Goal: Transaction & Acquisition: Book appointment/travel/reservation

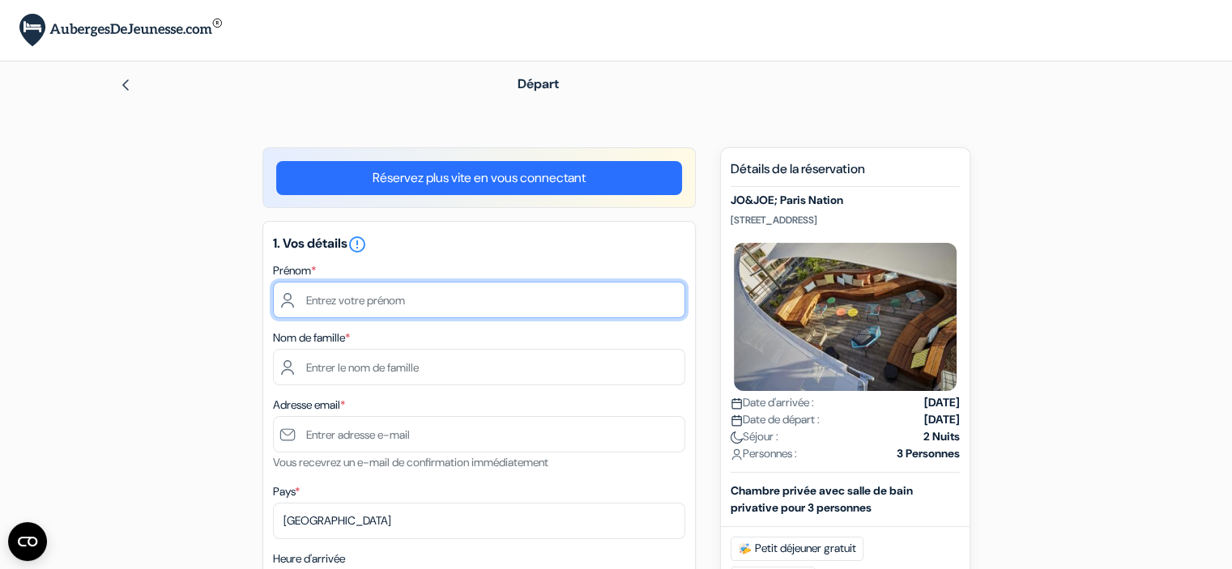
click at [343, 304] on input "text" at bounding box center [479, 300] width 412 height 36
type input "c"
type input "[PERSON_NAME]"
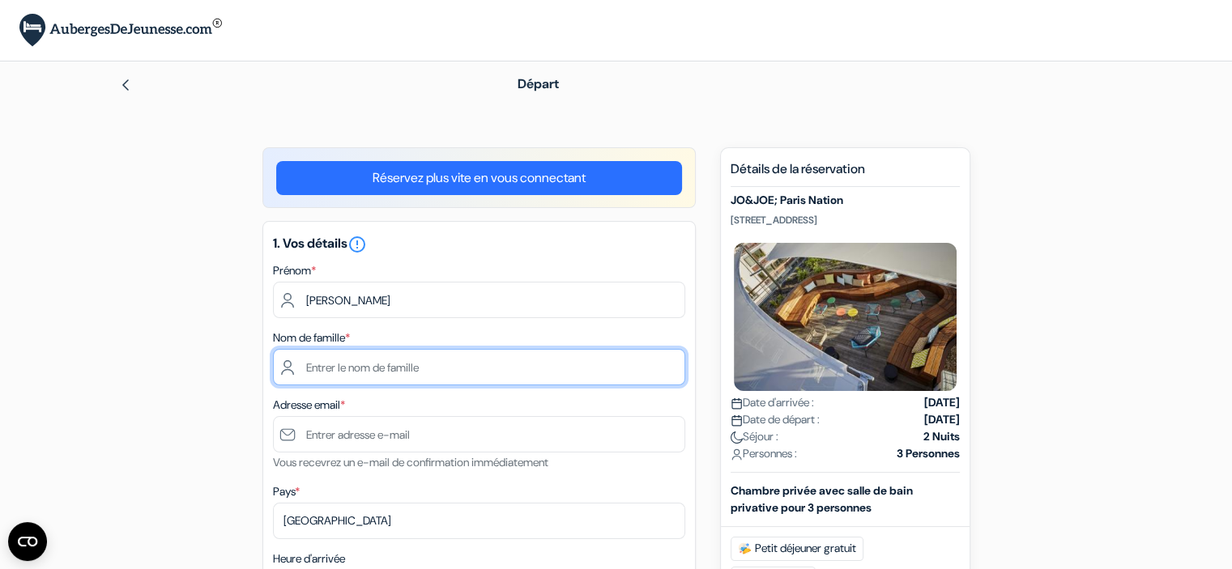
click at [333, 364] on input "text" at bounding box center [479, 367] width 412 height 36
type input "Le Cornec"
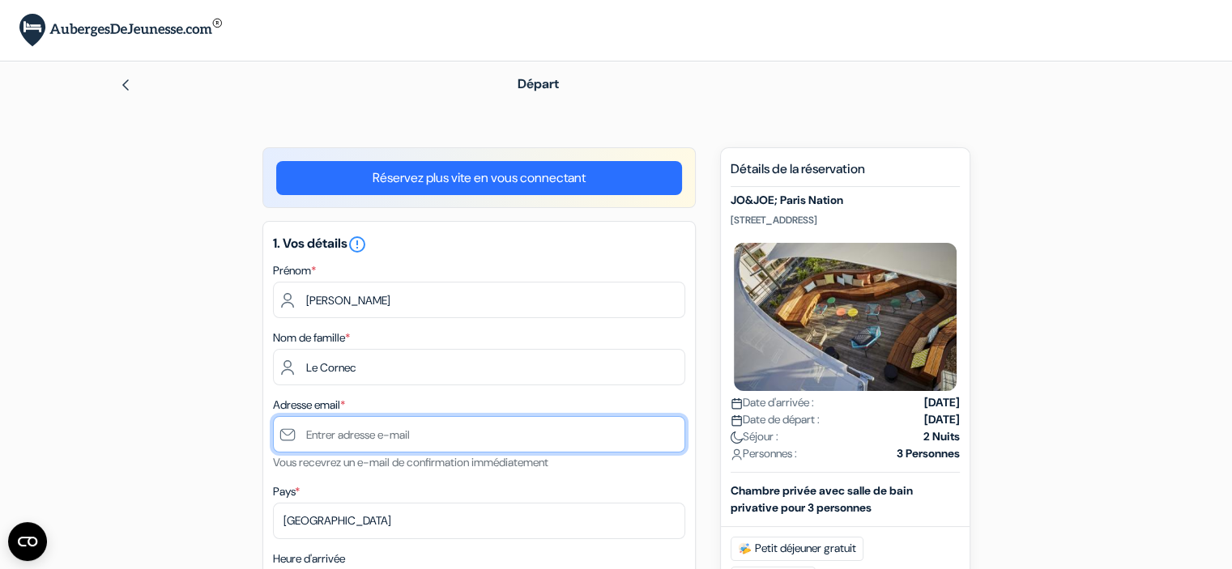
click at [332, 426] on input "text" at bounding box center [479, 434] width 412 height 36
type input "[EMAIL_ADDRESS][DOMAIN_NAME]"
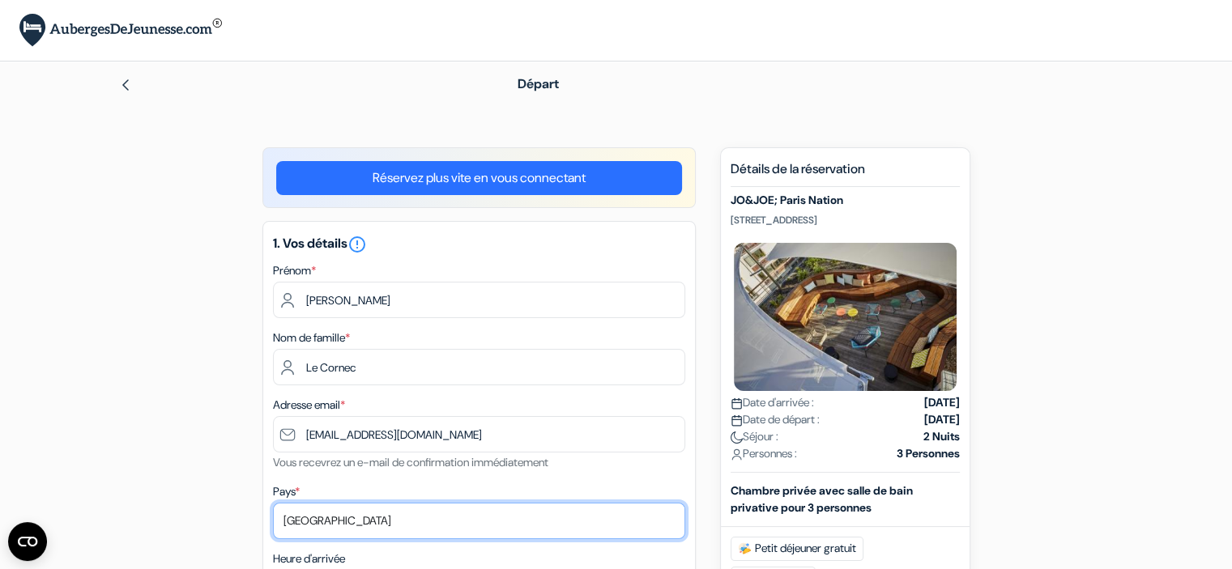
click at [414, 511] on select "Selectionner le pays Abkhazie [GEOGRAPHIC_DATA] [GEOGRAPHIC_DATA] Du [GEOGRAPHI…" at bounding box center [479, 521] width 412 height 36
click at [273, 504] on select "Selectionner le pays Abkhazie [GEOGRAPHIC_DATA] [GEOGRAPHIC_DATA] Du [GEOGRAPHI…" at bounding box center [479, 521] width 412 height 36
click at [375, 521] on select "Selectionner le pays Abkhazie [GEOGRAPHIC_DATA] [GEOGRAPHIC_DATA] Du [GEOGRAPHI…" at bounding box center [479, 521] width 412 height 36
select select "67"
click at [273, 504] on select "Selectionner le pays Abkhazie [GEOGRAPHIC_DATA] [GEOGRAPHIC_DATA] Du [GEOGRAPHI…" at bounding box center [479, 521] width 412 height 36
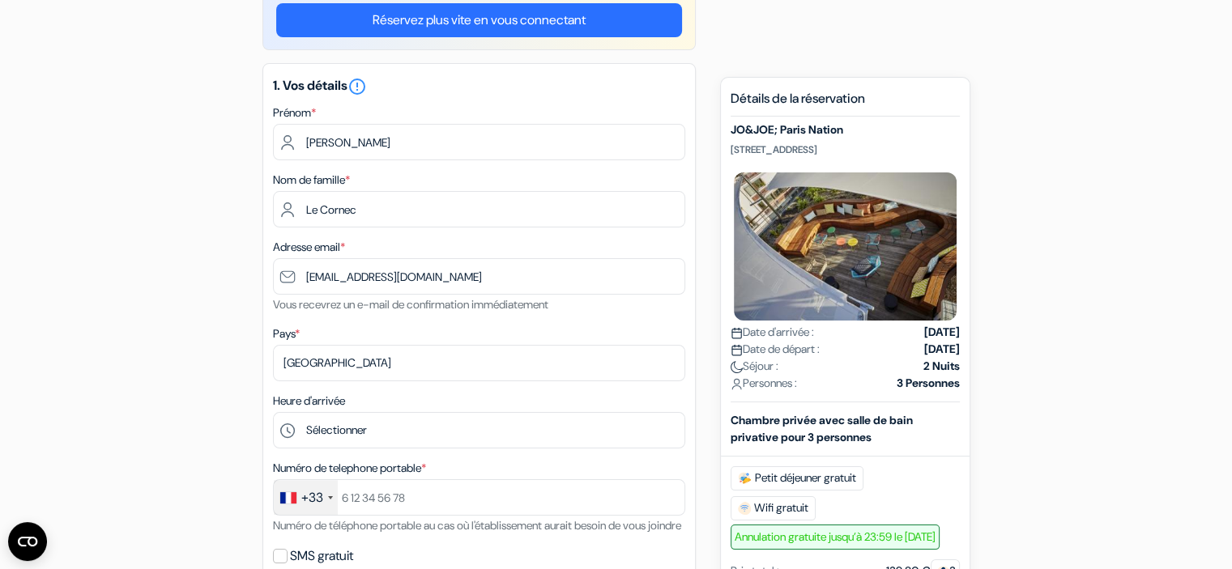
scroll to position [162, 0]
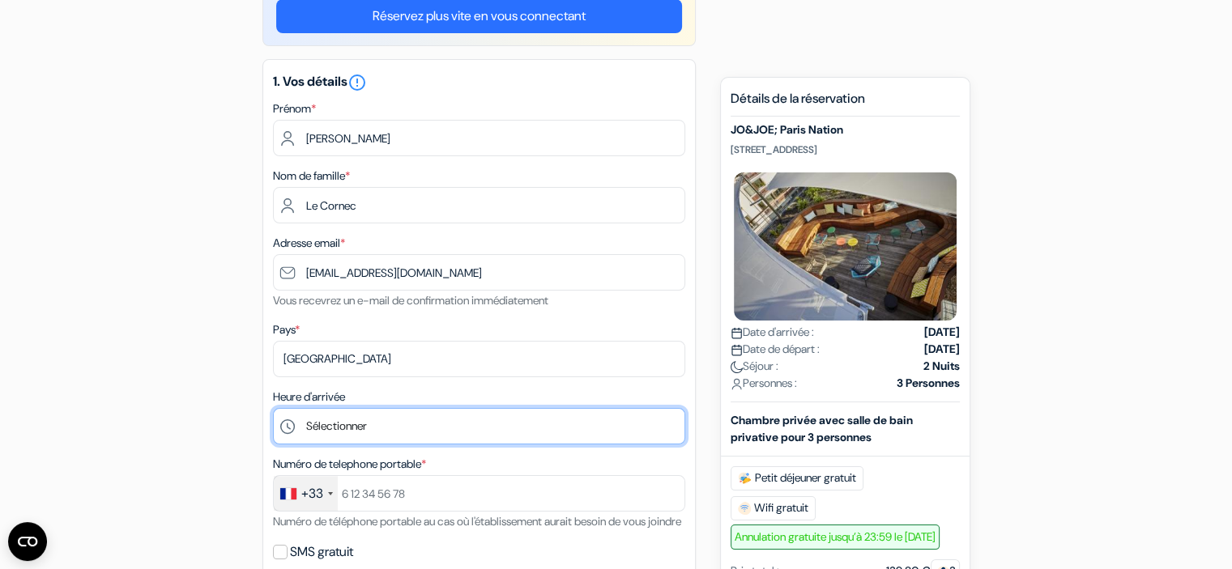
click at [354, 426] on select "Sélectionner 1:00 2:00 3:00 4:00 5:00 6:00 7:00 8:00 9:00 10:00 11:00 12:00 13:…" at bounding box center [479, 426] width 412 height 36
select select "22"
click at [273, 409] on select "Sélectionner 1:00 2:00 3:00 4:00 5:00 6:00 7:00 8:00 9:00 10:00 11:00 12:00 13:…" at bounding box center [479, 426] width 412 height 36
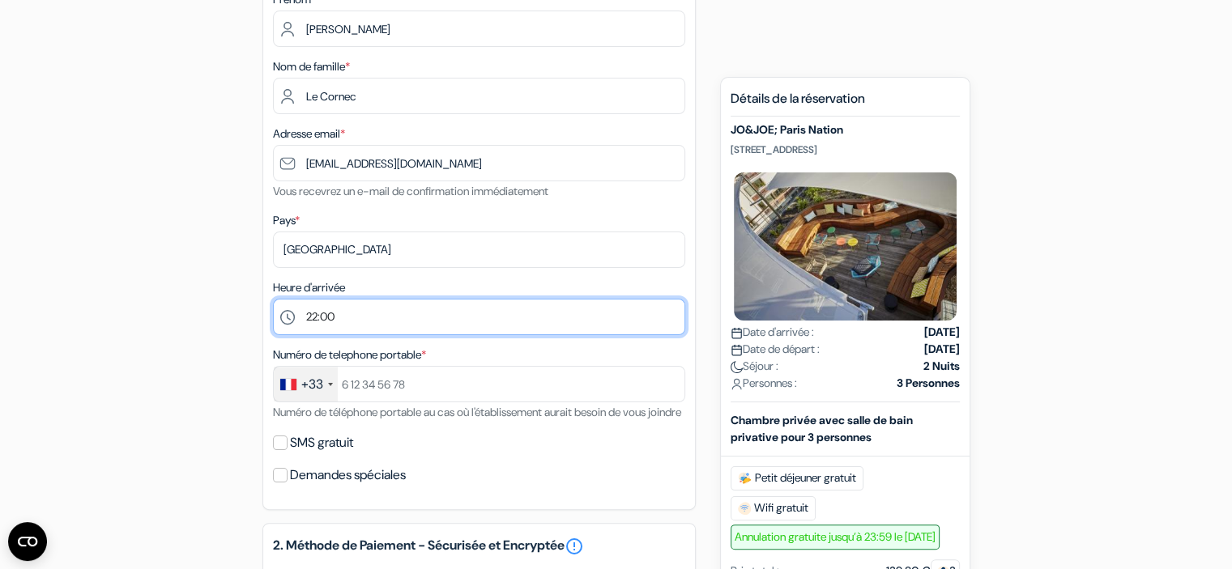
scroll to position [278, 0]
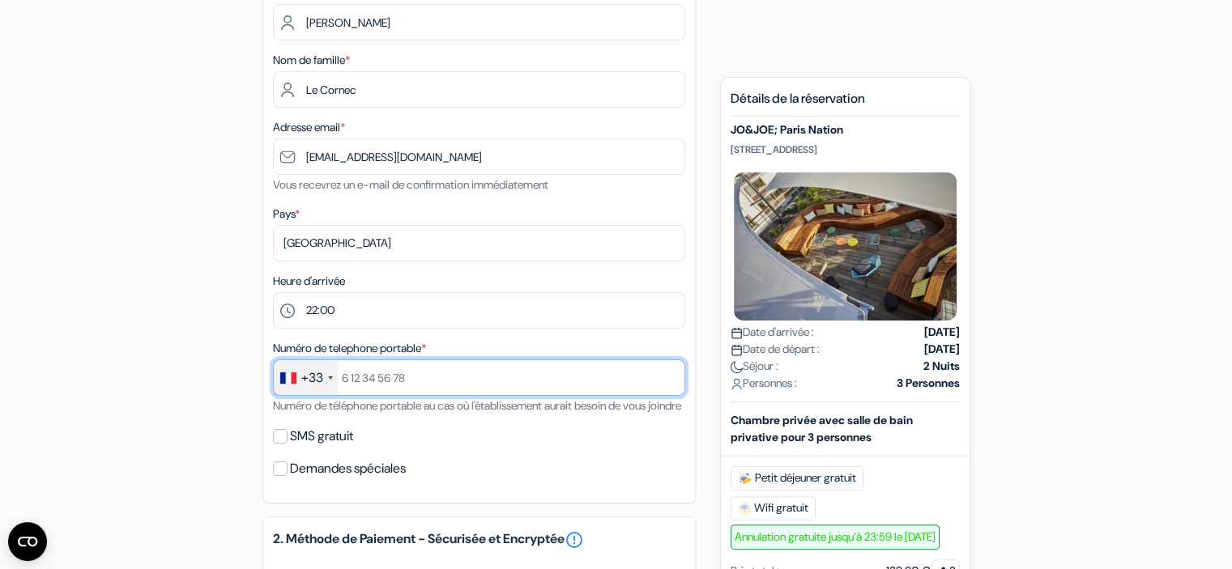
click at [373, 390] on input "text" at bounding box center [479, 378] width 412 height 36
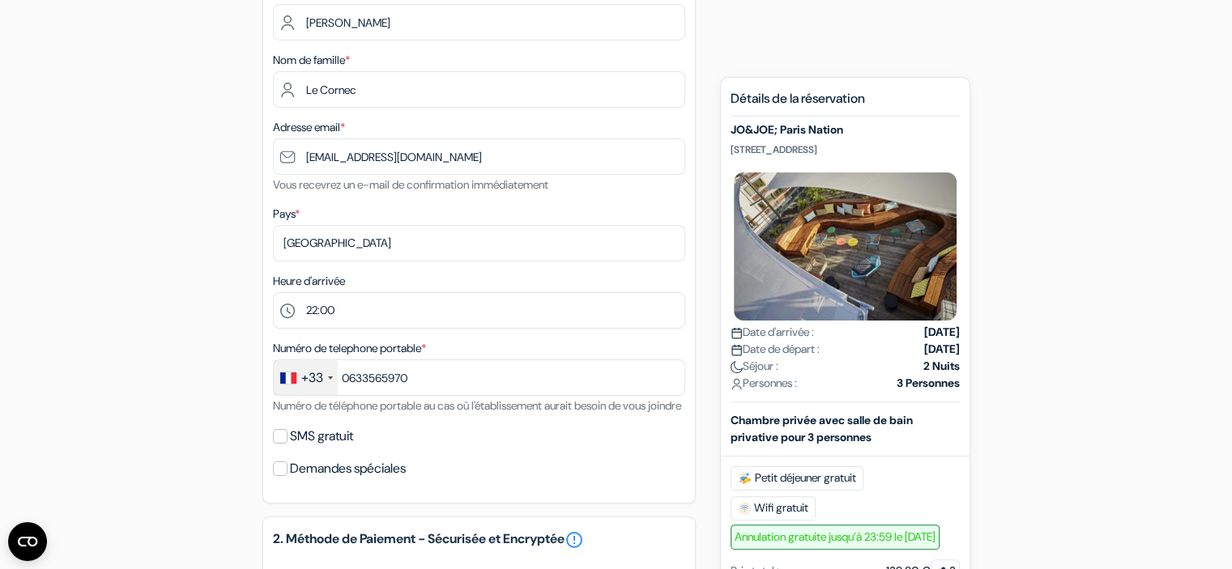
click at [178, 381] on div "add_box JO&JOE; Paris Nation [STREET_ADDRESS] JO&JOE; Paris Nation done" at bounding box center [616, 491] width 1069 height 1242
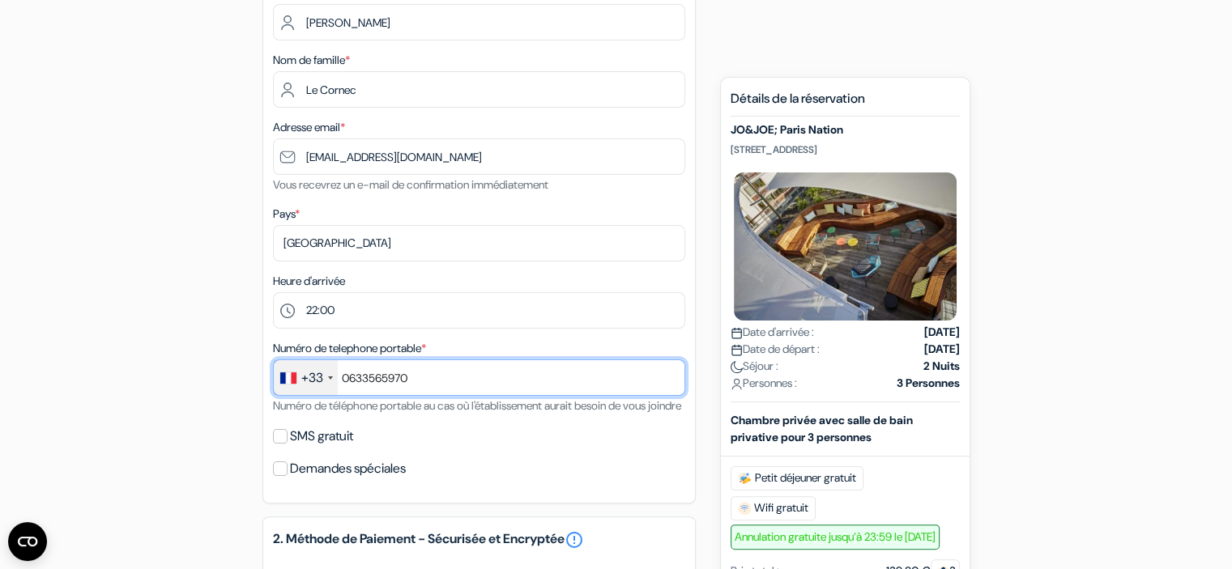
click at [444, 378] on input "0633565970" at bounding box center [479, 378] width 412 height 36
click at [343, 379] on input "0633565970" at bounding box center [479, 378] width 412 height 36
type input "633565970"
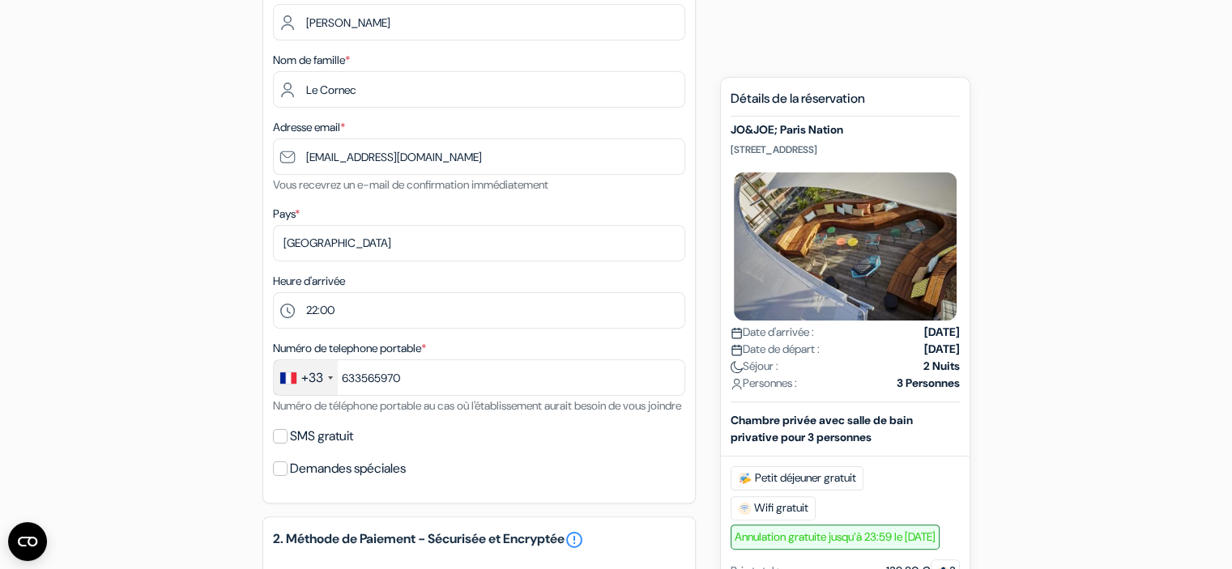
click at [188, 387] on div "add_box JO&JOE; Paris Nation [STREET_ADDRESS] JO&JOE; Paris Nation done" at bounding box center [616, 491] width 1069 height 1242
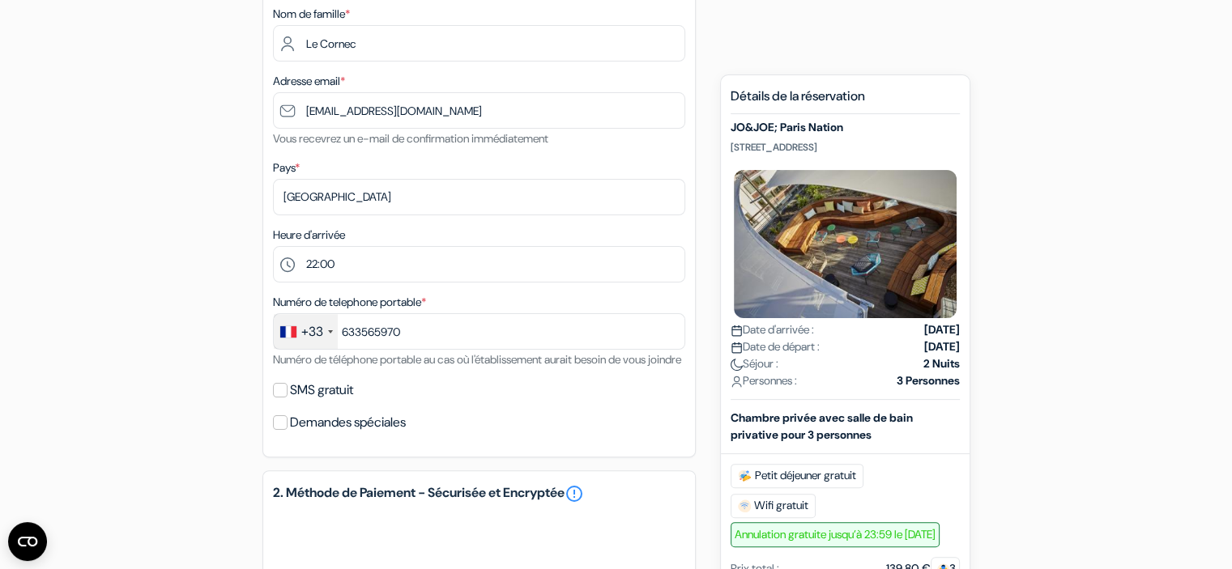
scroll to position [337, 0]
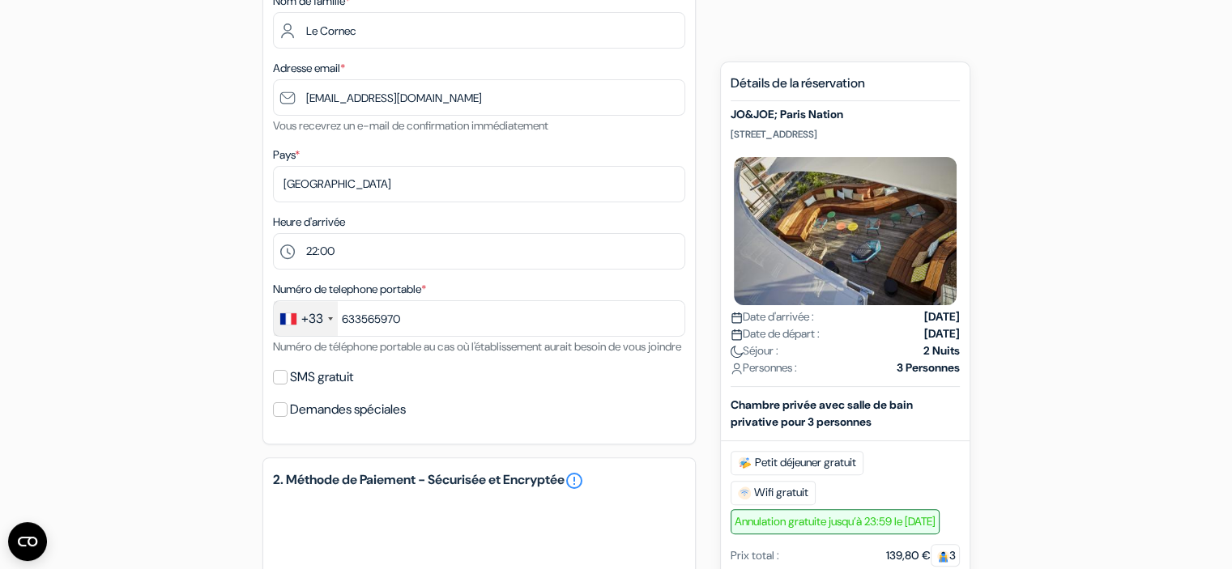
click at [279, 389] on div "SMS gratuit" at bounding box center [479, 377] width 412 height 23
click at [282, 385] on input "SMS gratuit" at bounding box center [280, 377] width 15 height 15
checkbox input "true"
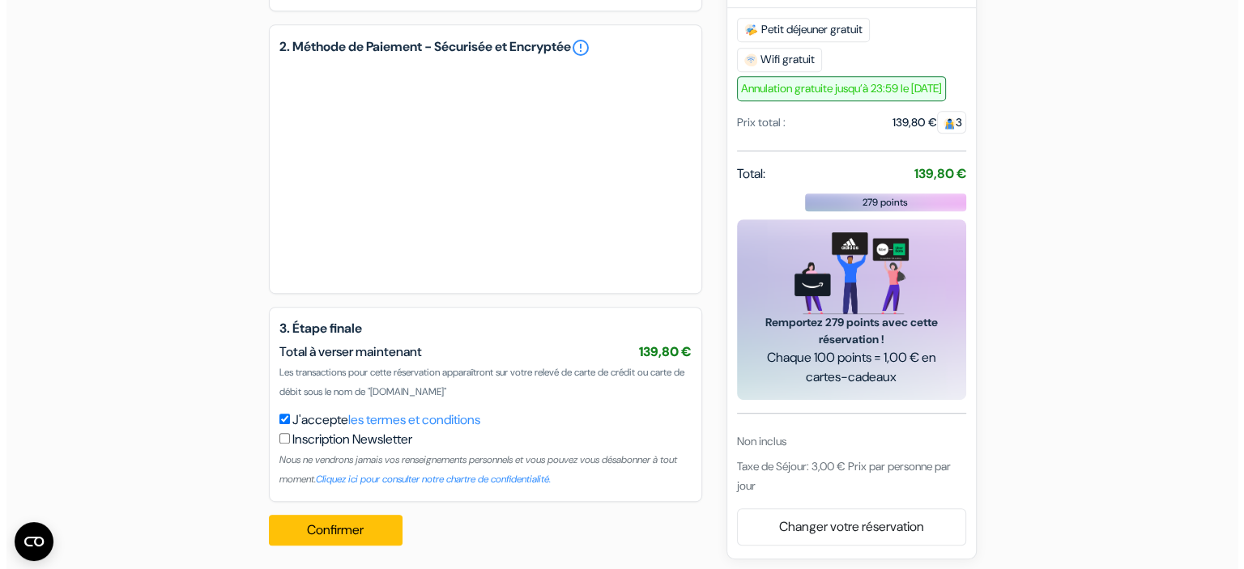
scroll to position [842, 0]
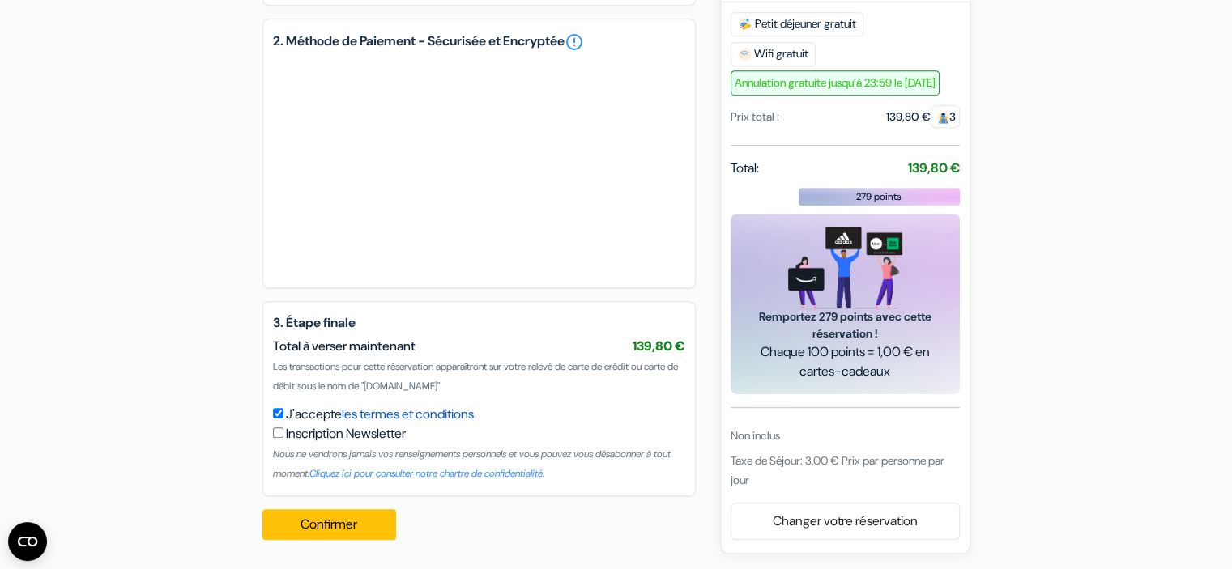
click at [470, 411] on link "les termes et conditions" at bounding box center [408, 414] width 132 height 17
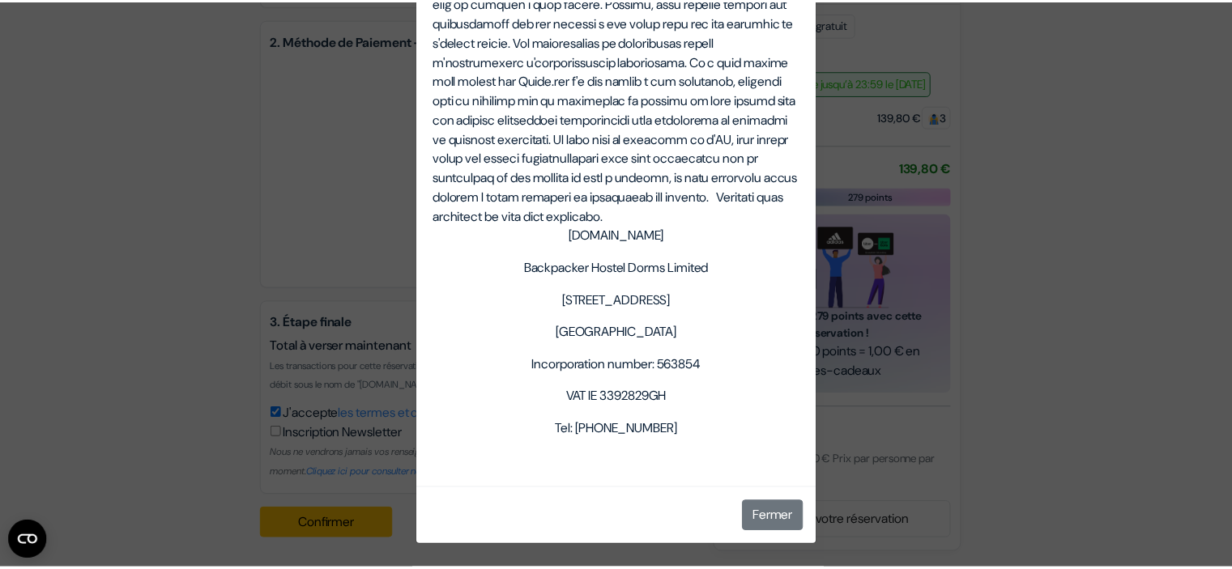
scroll to position [5935, 0]
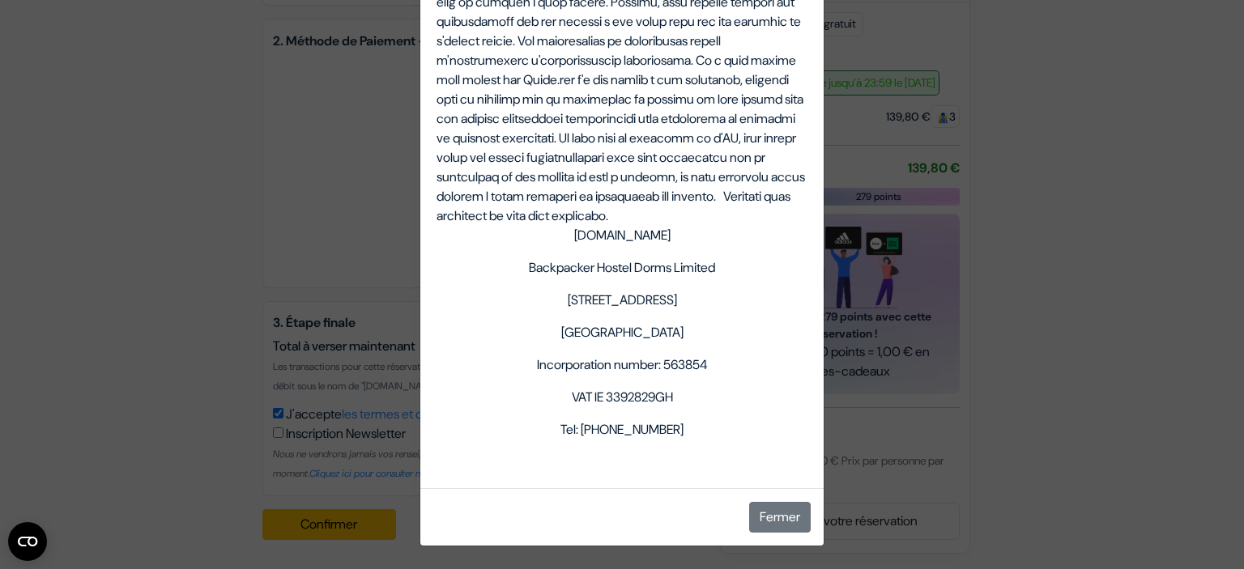
click at [130, 426] on div "Termes et Conditions Termes et conditions pour les services fournis sur notre s…" at bounding box center [622, 284] width 1244 height 569
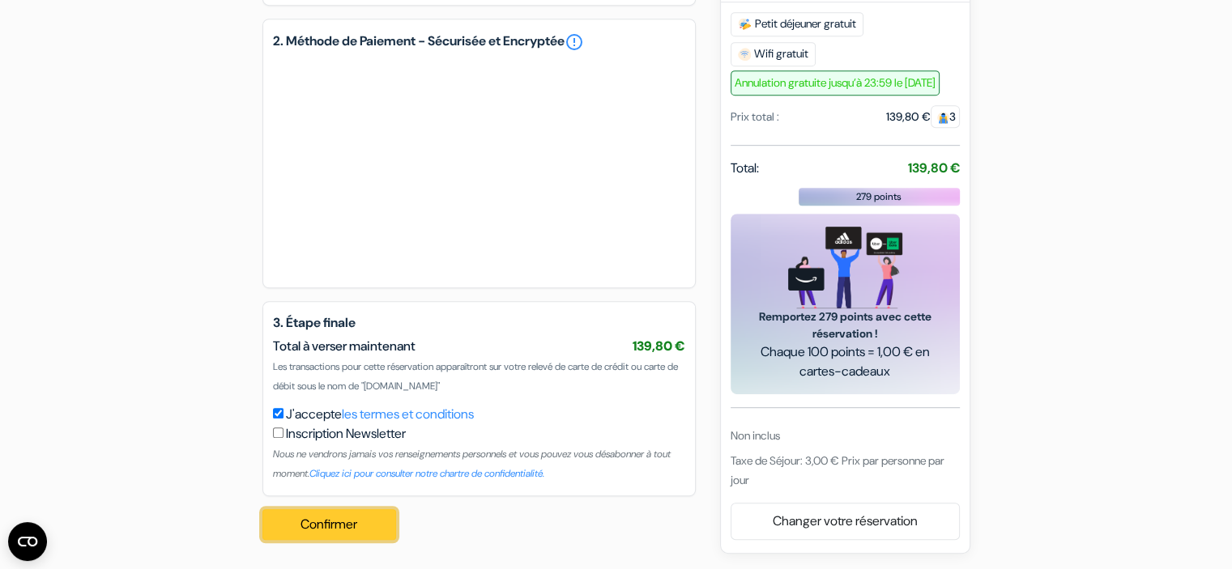
click at [368, 523] on button "Confirmer Loading..." at bounding box center [329, 524] width 134 height 31
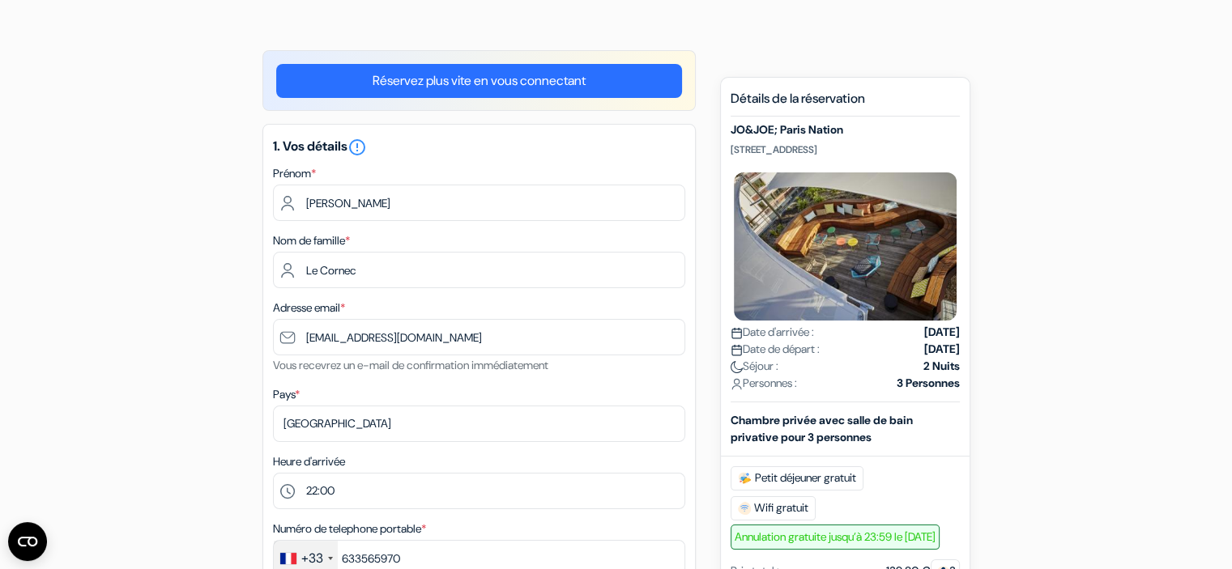
scroll to position [0, 0]
